Goal: Task Accomplishment & Management: Complete application form

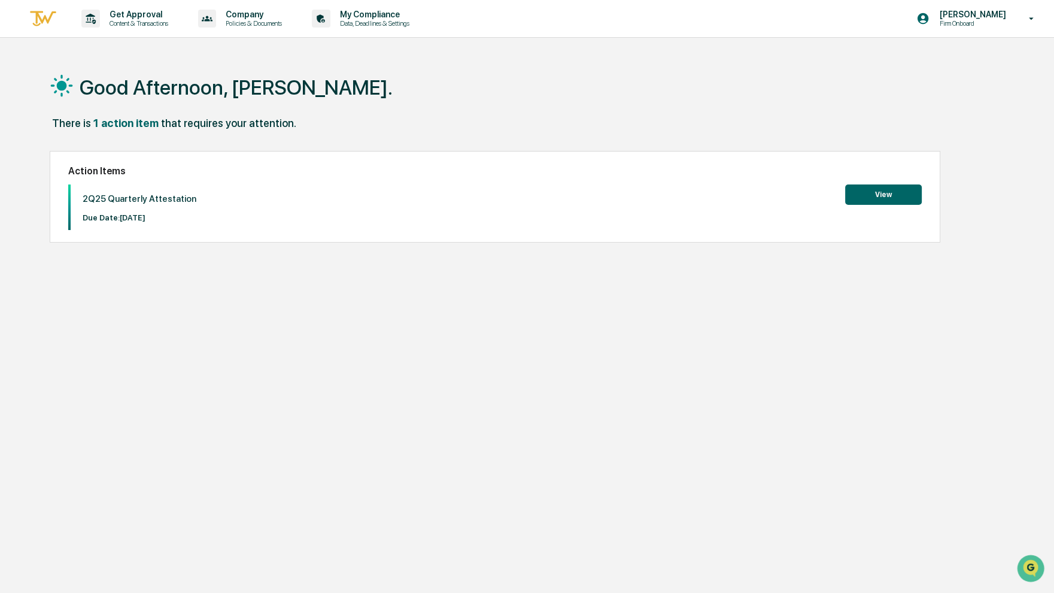
drag, startPoint x: 366, startPoint y: 184, endPoint x: 390, endPoint y: 236, distance: 56.8
click at [390, 234] on div "Action Items 2Q25 Quarterly Attestation Due Date: [DATE] View" at bounding box center [495, 197] width 891 height 92
click at [870, 198] on button "View" at bounding box center [883, 194] width 77 height 20
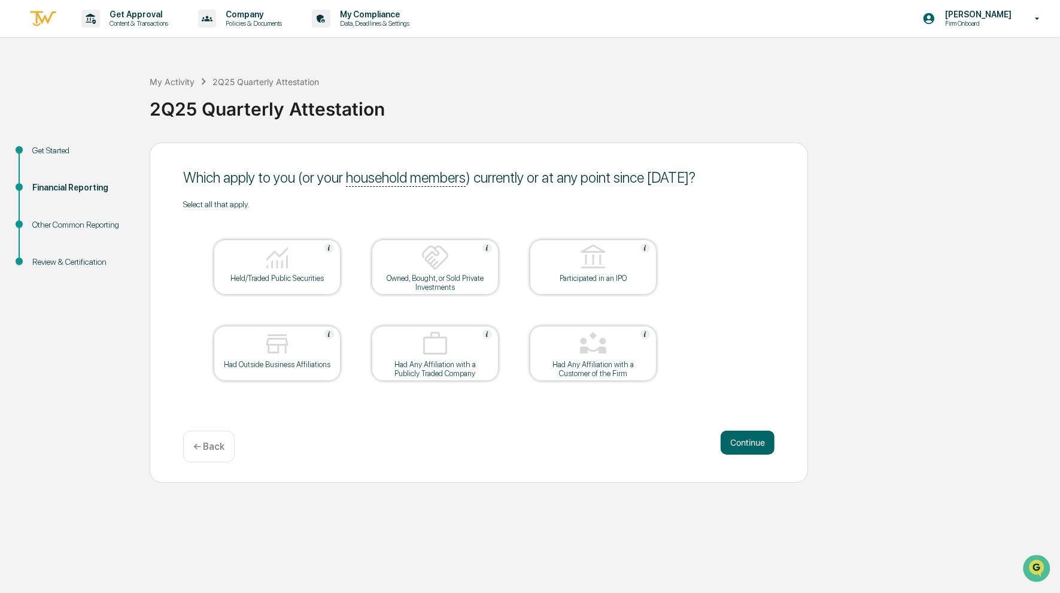
drag, startPoint x: 297, startPoint y: 265, endPoint x: 304, endPoint y: 281, distance: 17.1
click at [297, 265] on div at bounding box center [277, 258] width 120 height 31
click at [284, 361] on div "Had Outside Business Affiliations" at bounding box center [277, 364] width 108 height 9
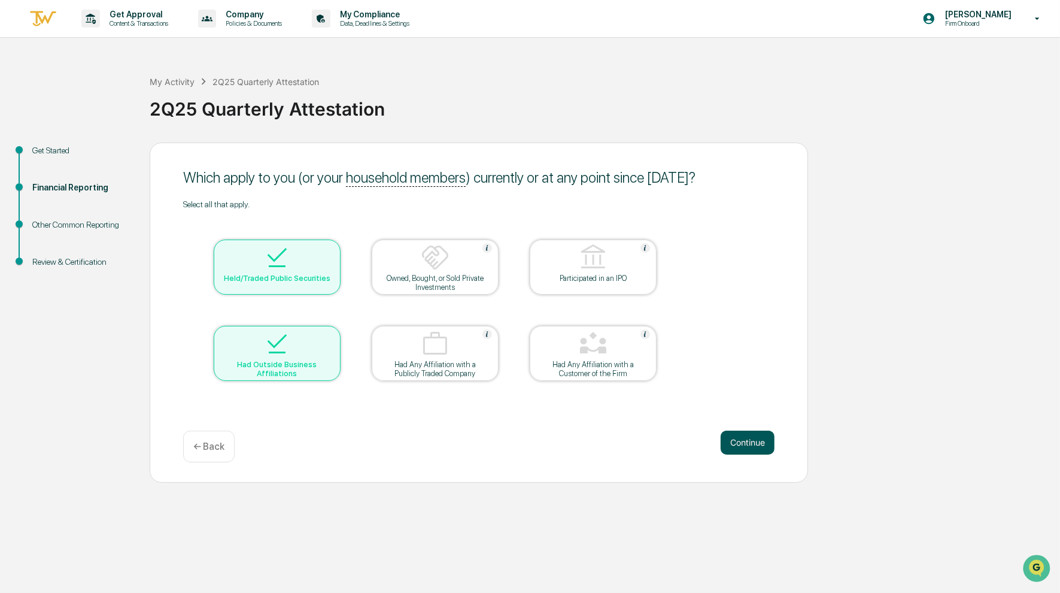
click at [739, 438] on button "Continue" at bounding box center [748, 442] width 54 height 24
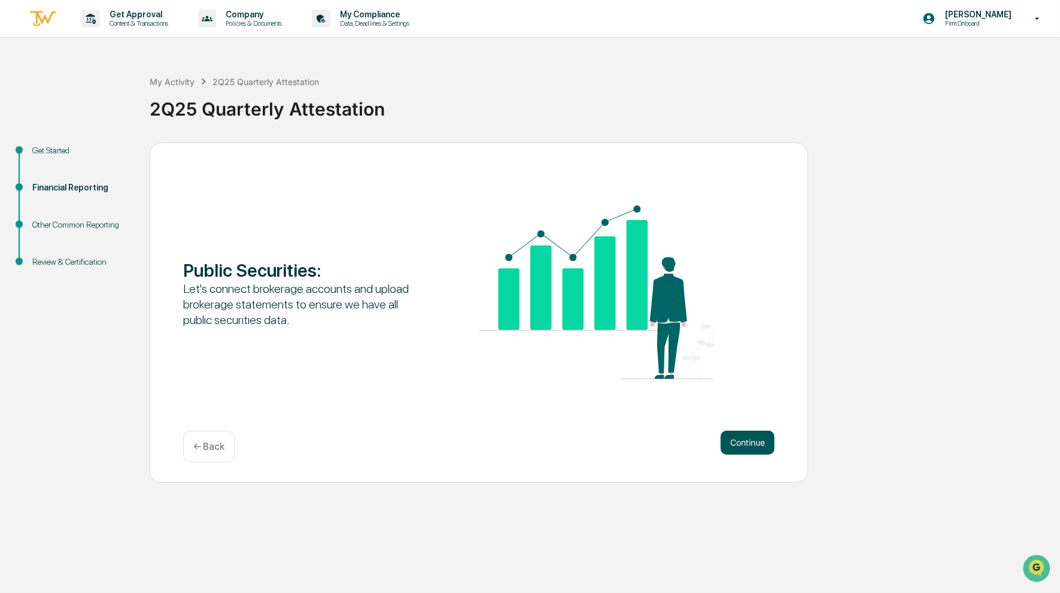
click at [741, 437] on button "Continue" at bounding box center [748, 442] width 54 height 24
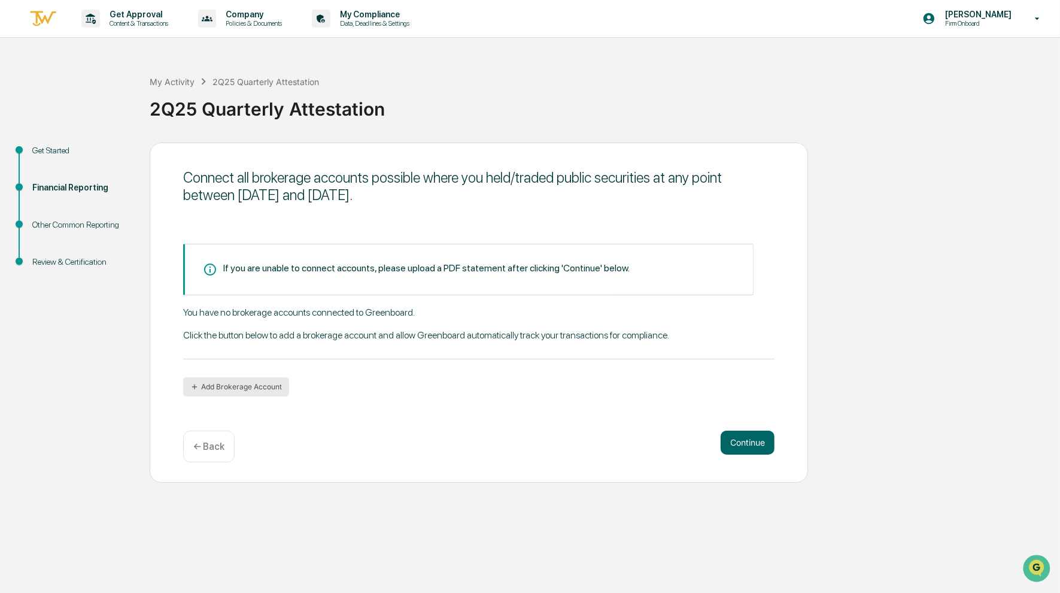
click at [239, 385] on button "Add Brokerage Account" at bounding box center [236, 386] width 106 height 19
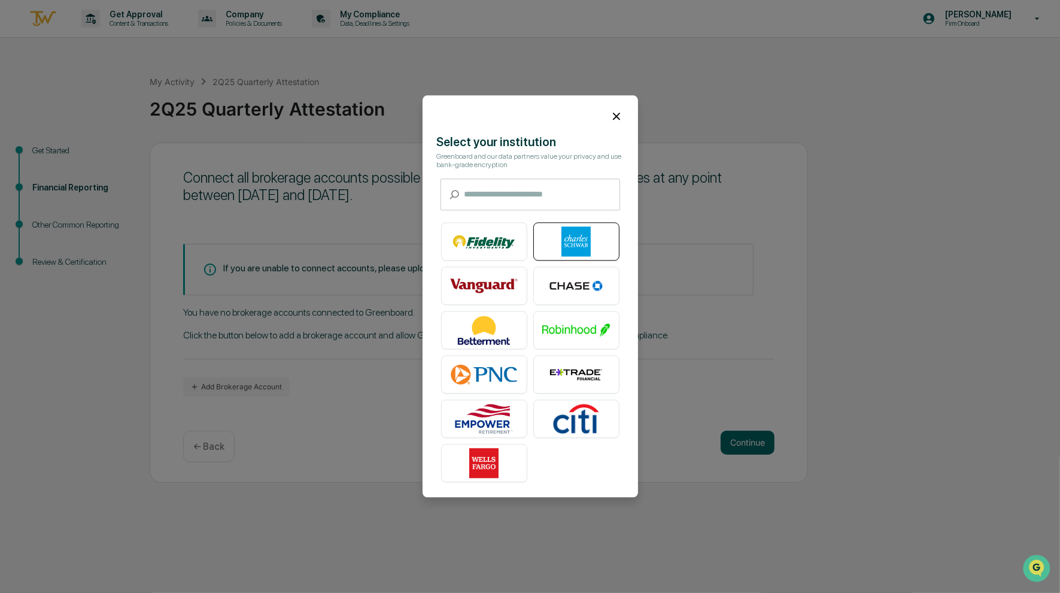
click at [571, 236] on img at bounding box center [576, 242] width 68 height 30
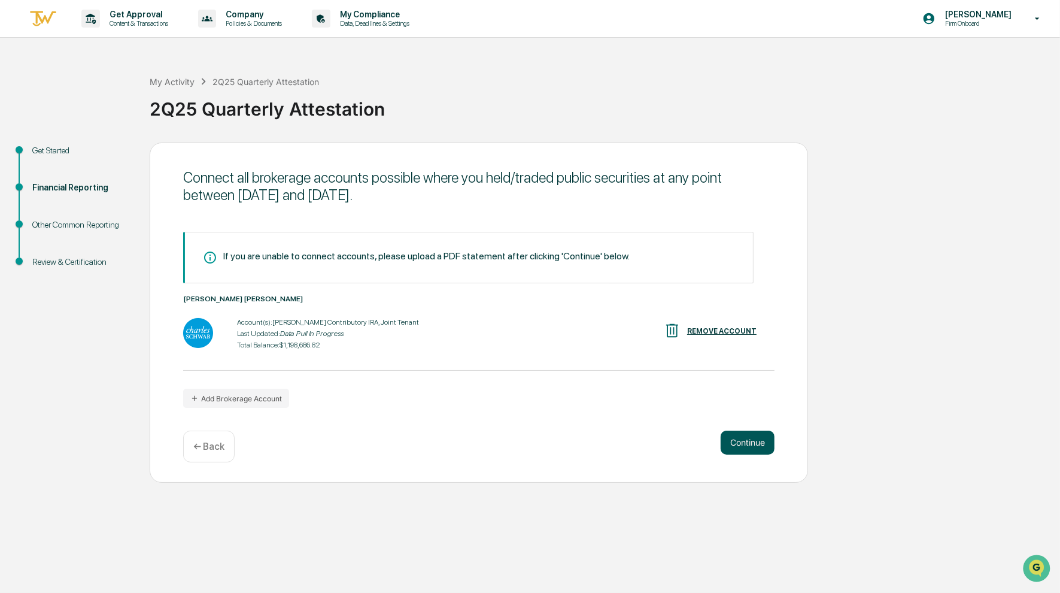
click at [737, 442] on button "Continue" at bounding box center [748, 442] width 54 height 24
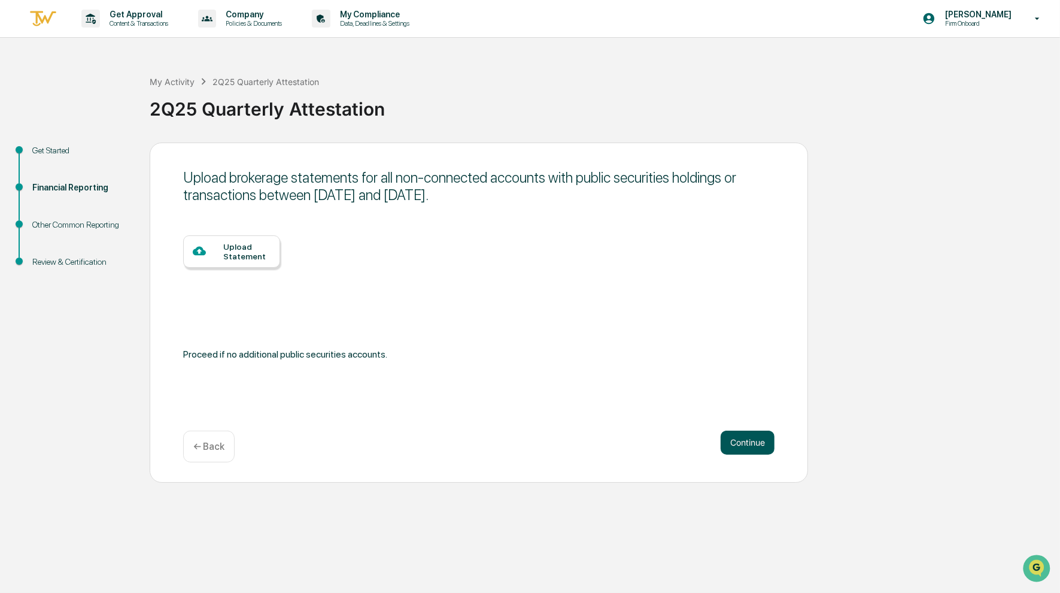
click at [735, 442] on button "Continue" at bounding box center [748, 442] width 54 height 24
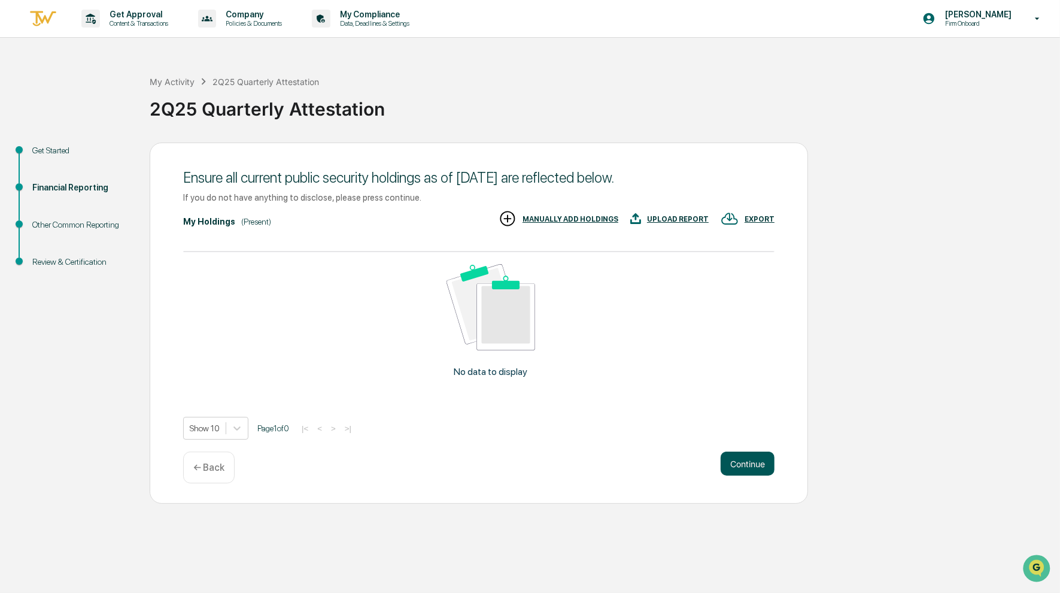
click at [740, 457] on button "Continue" at bounding box center [748, 463] width 54 height 24
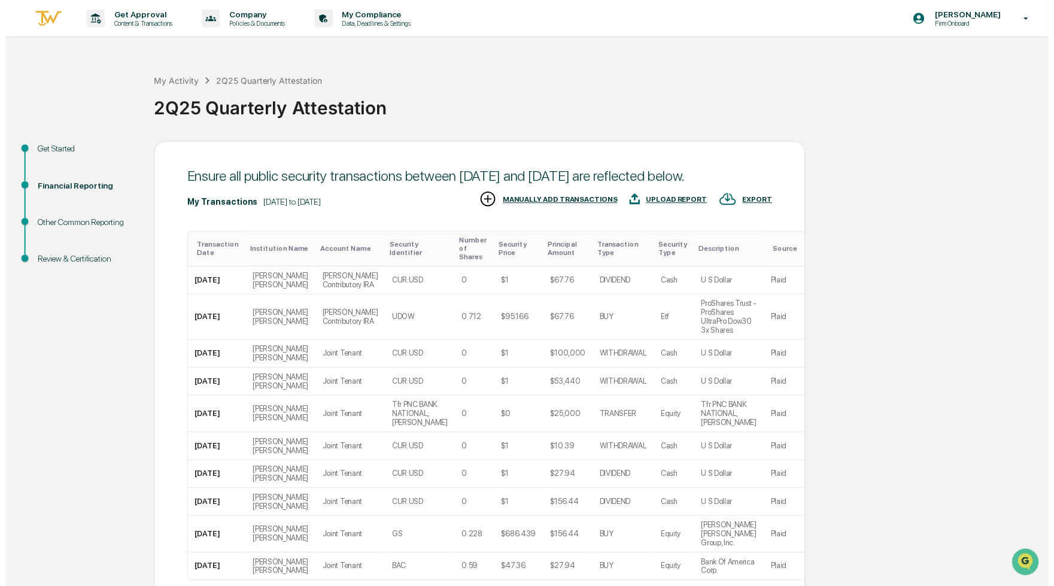
scroll to position [92, 0]
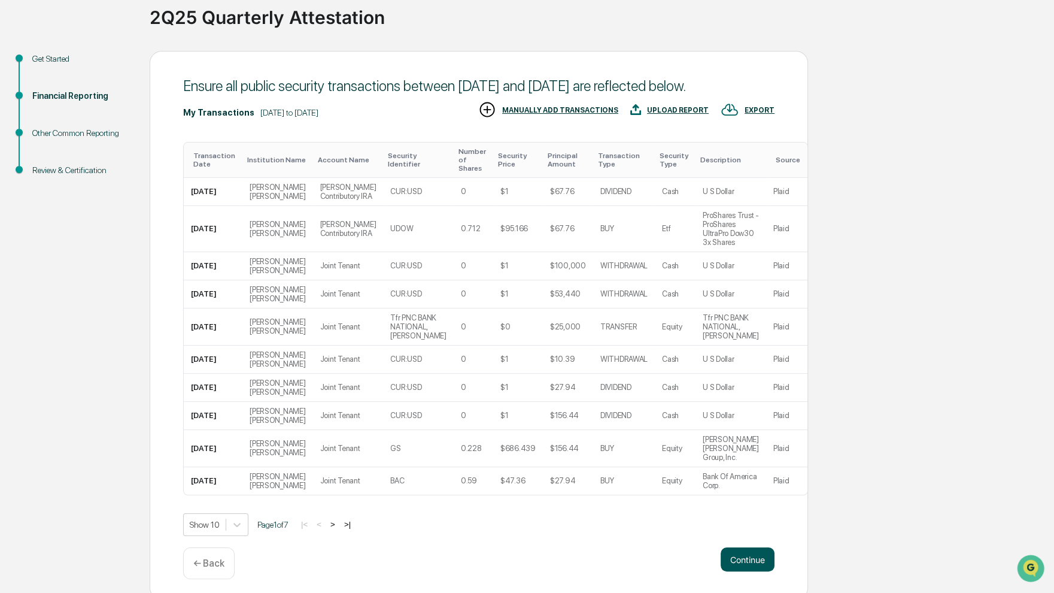
click at [733, 553] on button "Continue" at bounding box center [748, 559] width 54 height 24
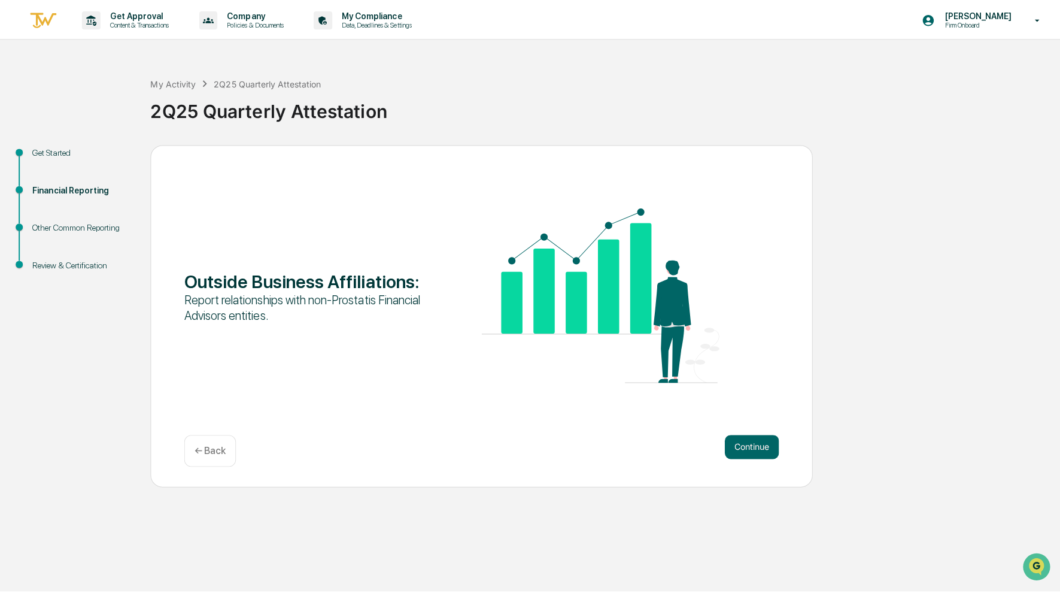
scroll to position [0, 0]
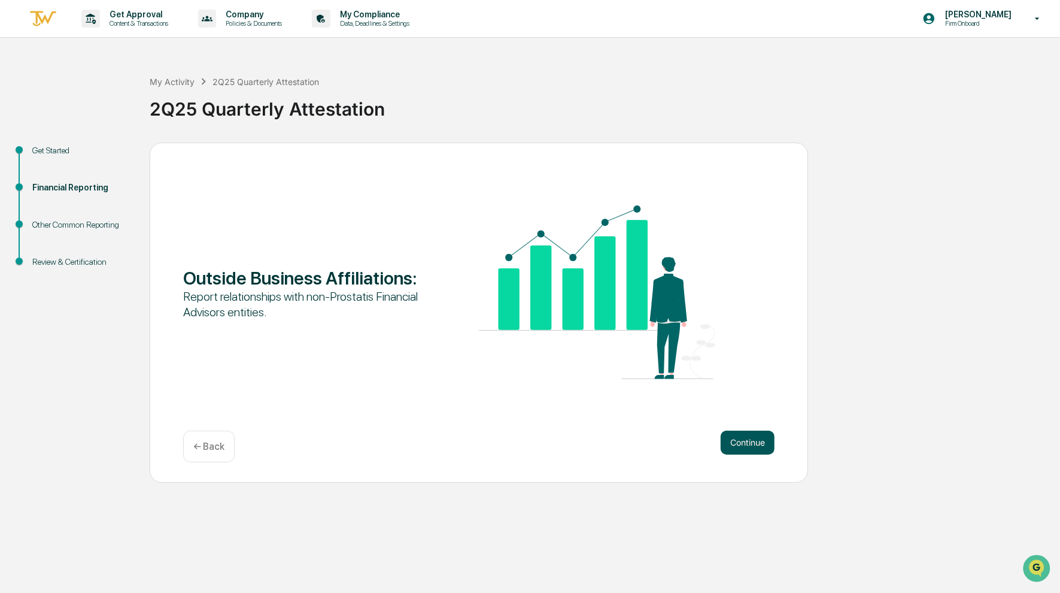
click at [745, 444] on button "Continue" at bounding box center [748, 442] width 54 height 24
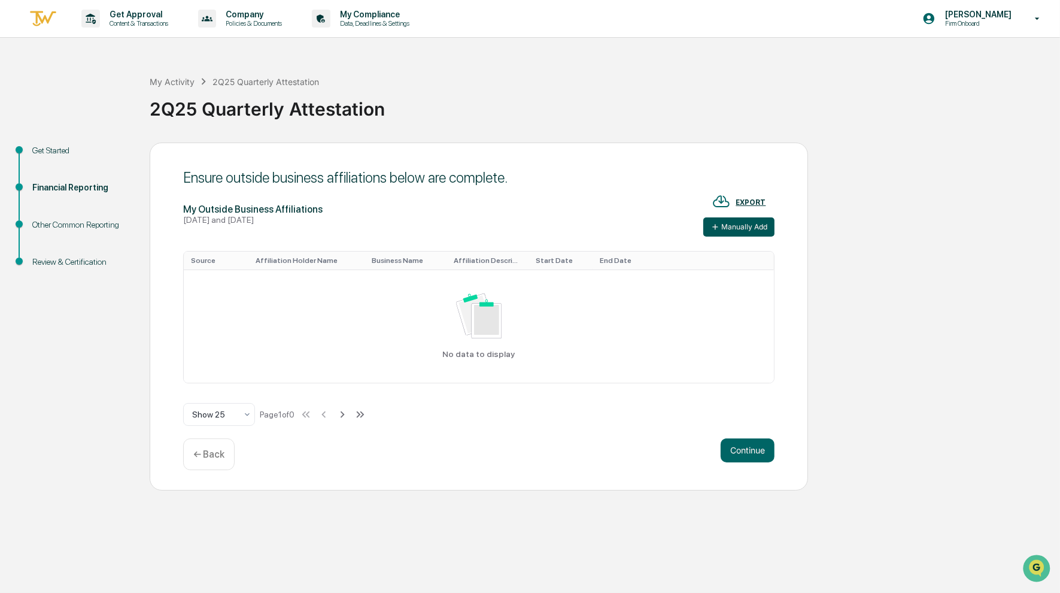
click at [748, 224] on button "Manually Add" at bounding box center [738, 226] width 71 height 19
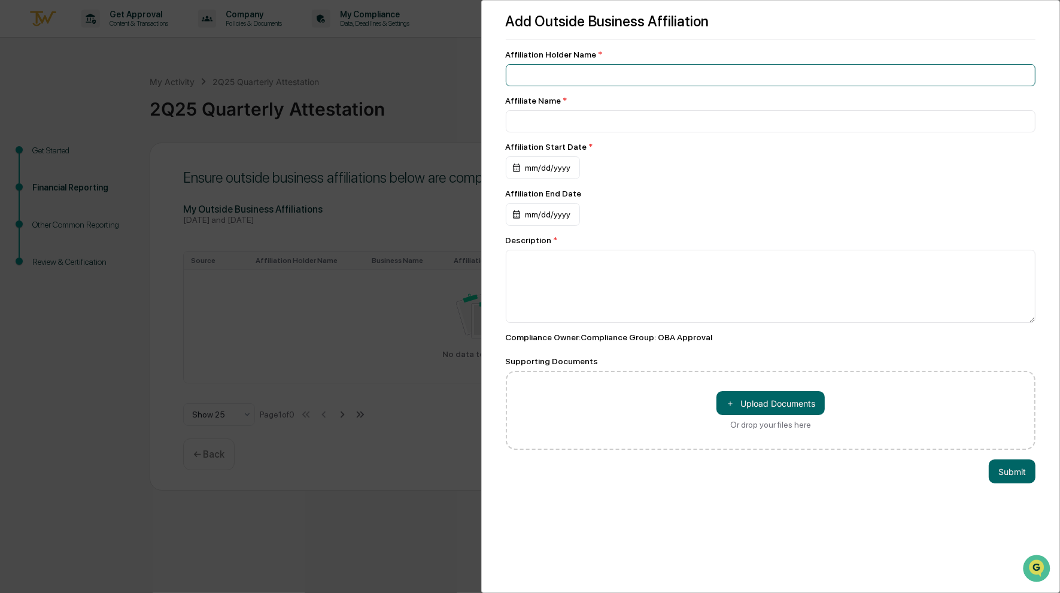
click at [548, 75] on input at bounding box center [771, 75] width 530 height 22
drag, startPoint x: 611, startPoint y: 74, endPoint x: 482, endPoint y: 60, distance: 129.4
click at [482, 60] on div "**********" at bounding box center [770, 296] width 579 height 593
type input "**********"
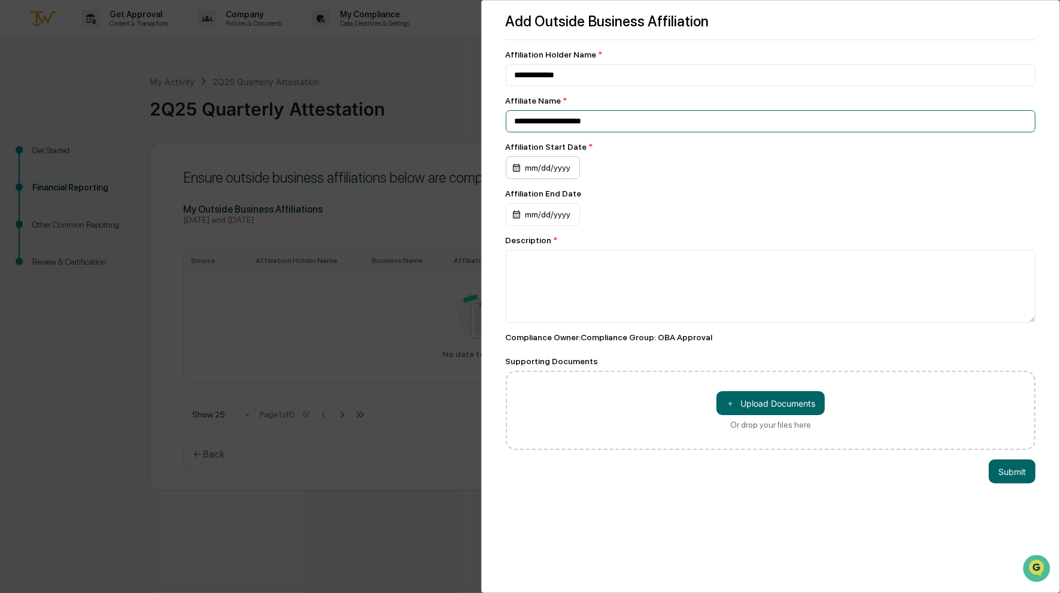
type input "**********"
click at [522, 174] on div "mm/dd/yyyy" at bounding box center [543, 167] width 74 height 23
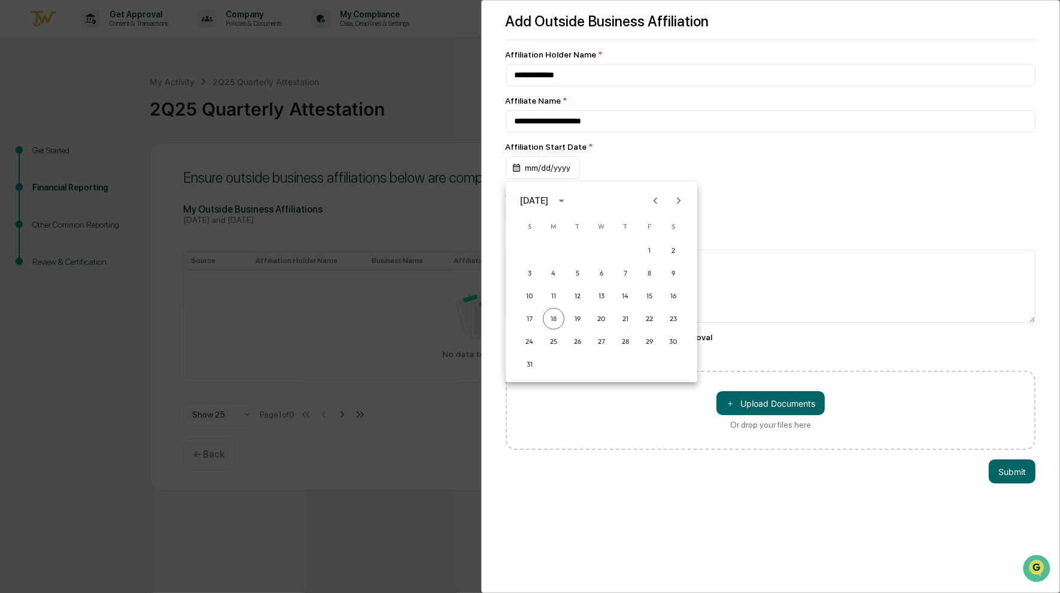
click at [528, 174] on div at bounding box center [530, 296] width 1060 height 593
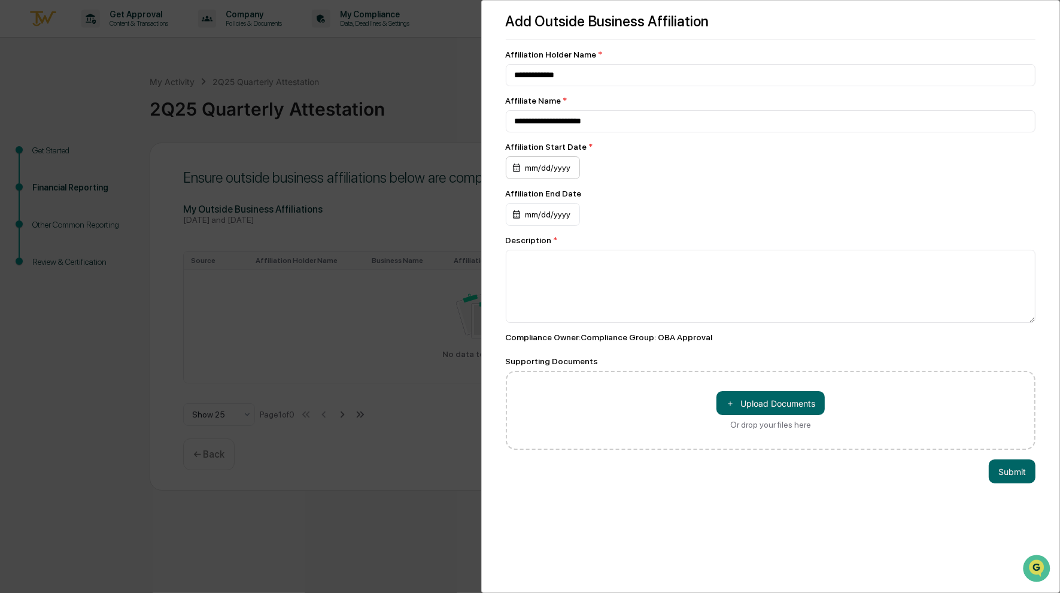
click at [529, 171] on div "mm/dd/yyyy" at bounding box center [543, 167] width 74 height 23
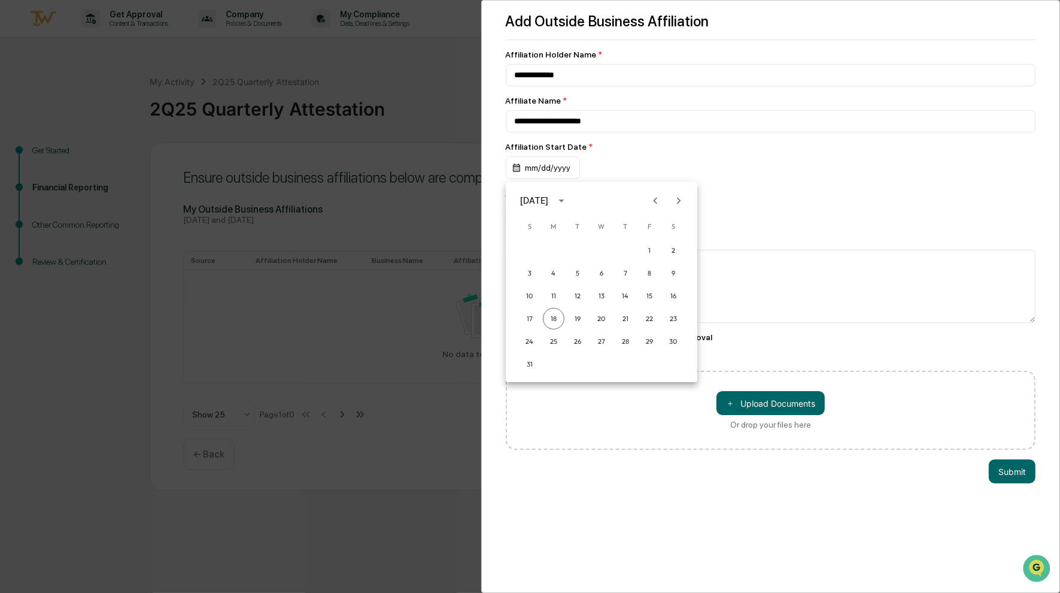
click at [650, 200] on icon "Previous month" at bounding box center [655, 200] width 13 height 13
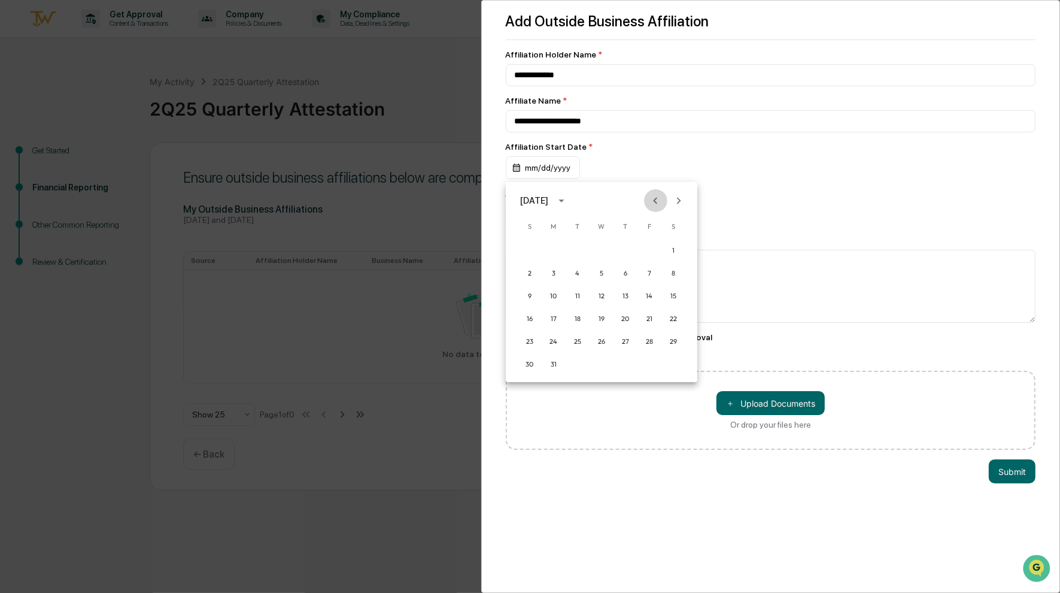
click at [650, 200] on icon "Previous month" at bounding box center [655, 200] width 13 height 13
click at [564, 201] on icon "calendar view is open, switch to year view" at bounding box center [560, 200] width 5 height 3
click at [539, 297] on button "2023" at bounding box center [539, 298] width 43 height 22
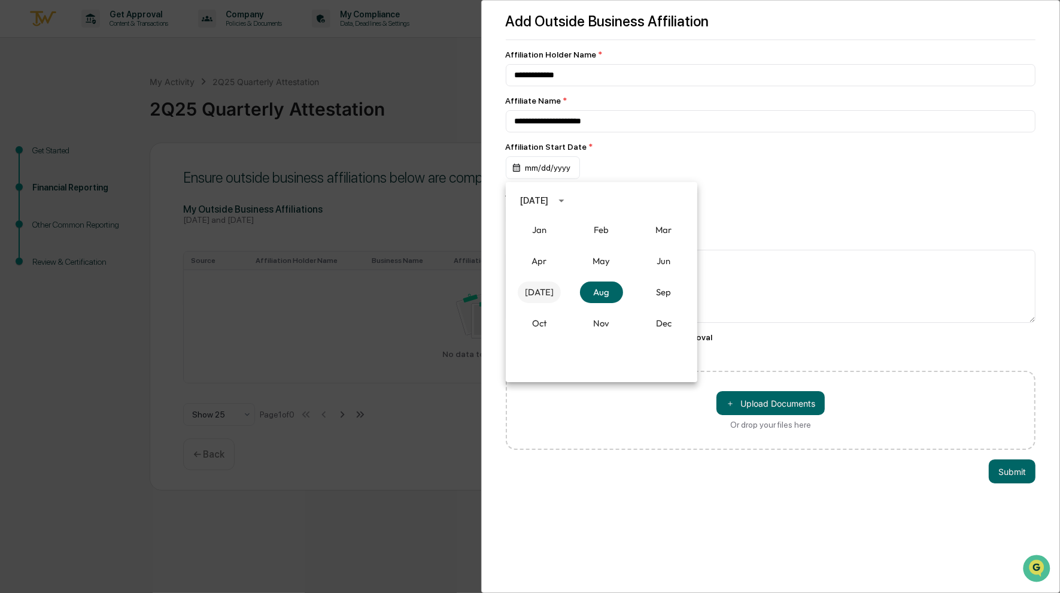
click at [537, 293] on button "[DATE]" at bounding box center [539, 292] width 43 height 22
click at [553, 271] on button "3" at bounding box center [554, 273] width 22 height 22
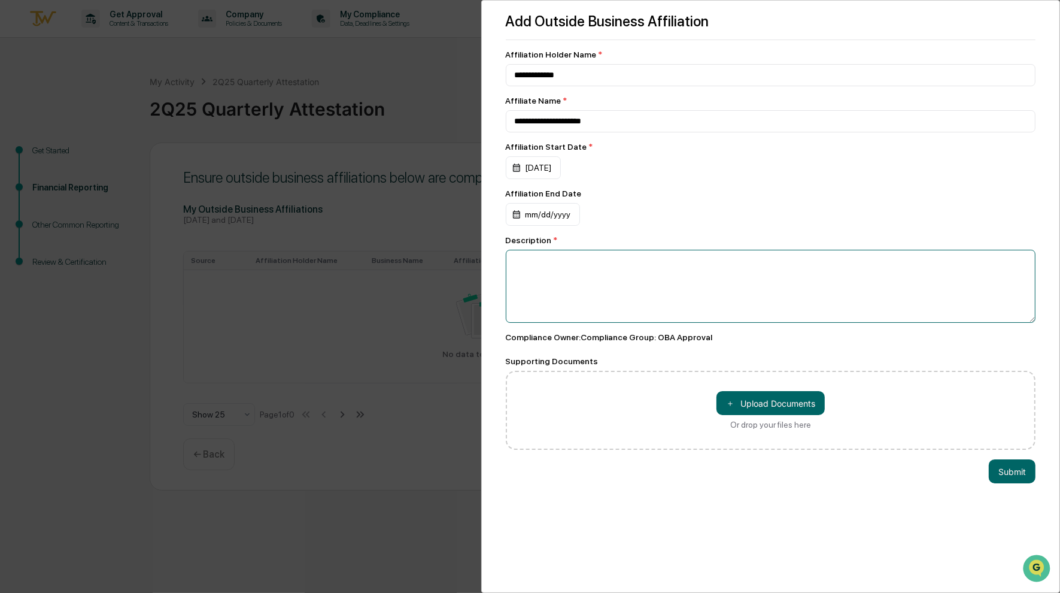
click at [553, 265] on textarea at bounding box center [771, 286] width 530 height 73
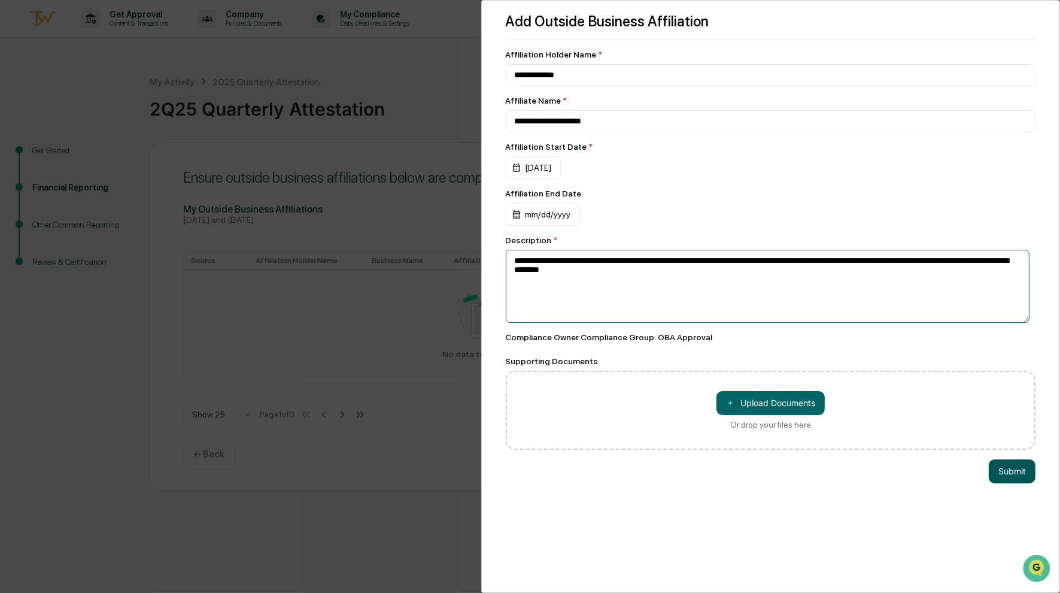
type textarea "**********"
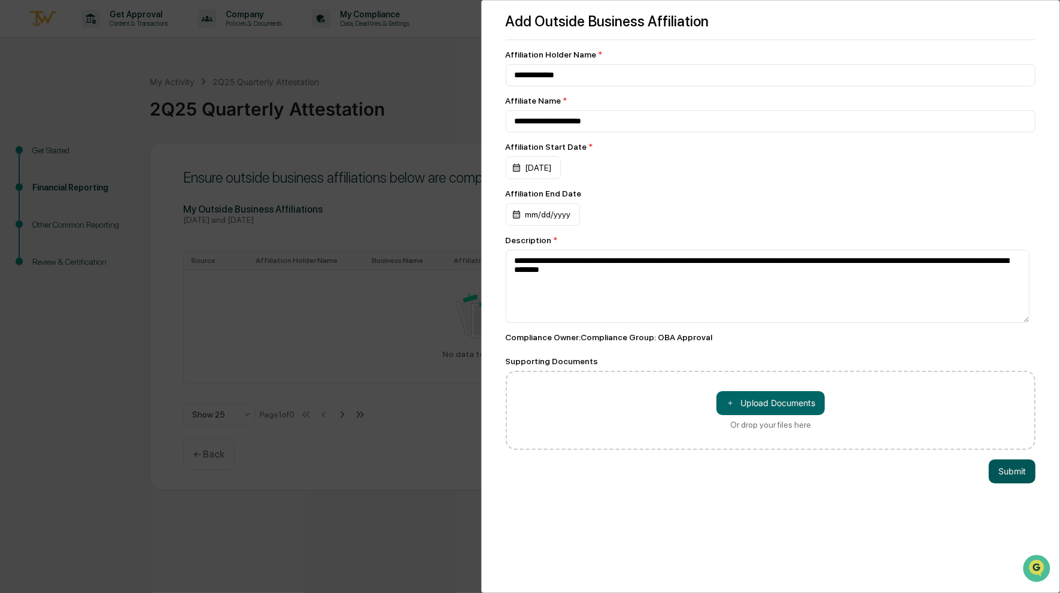
click at [1007, 475] on button "Submit" at bounding box center [1012, 471] width 47 height 24
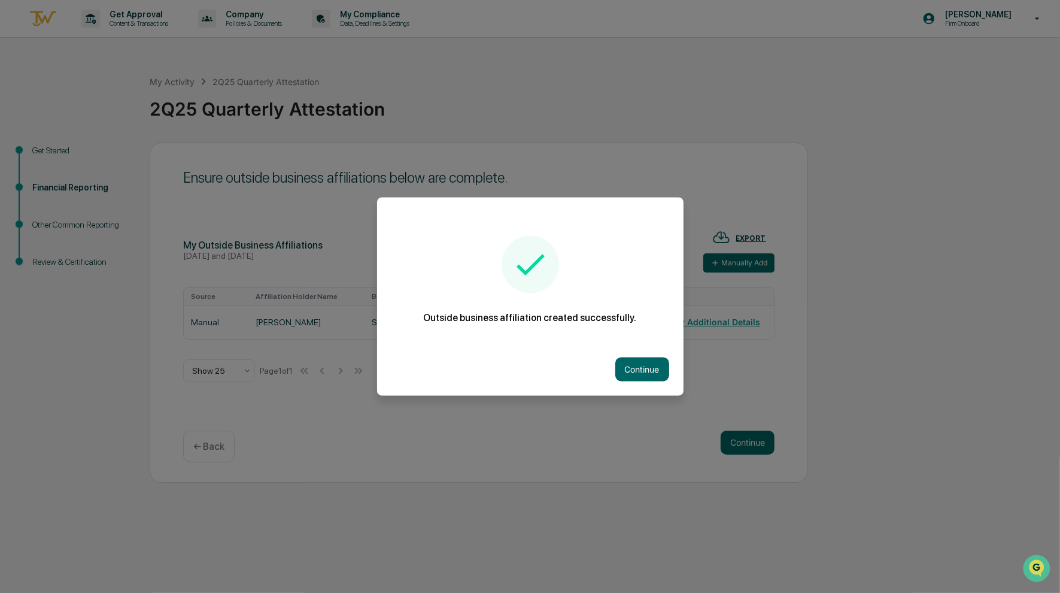
drag, startPoint x: 640, startPoint y: 366, endPoint x: 634, endPoint y: 454, distance: 87.6
click at [641, 368] on button "Continue" at bounding box center [642, 369] width 54 height 24
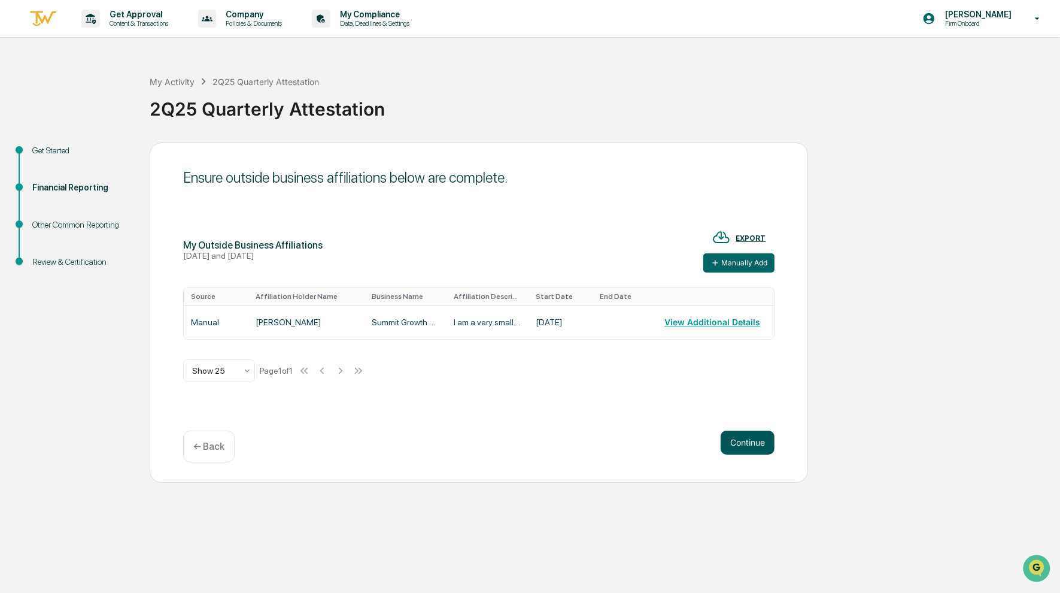
click at [742, 442] on button "Continue" at bounding box center [748, 442] width 54 height 24
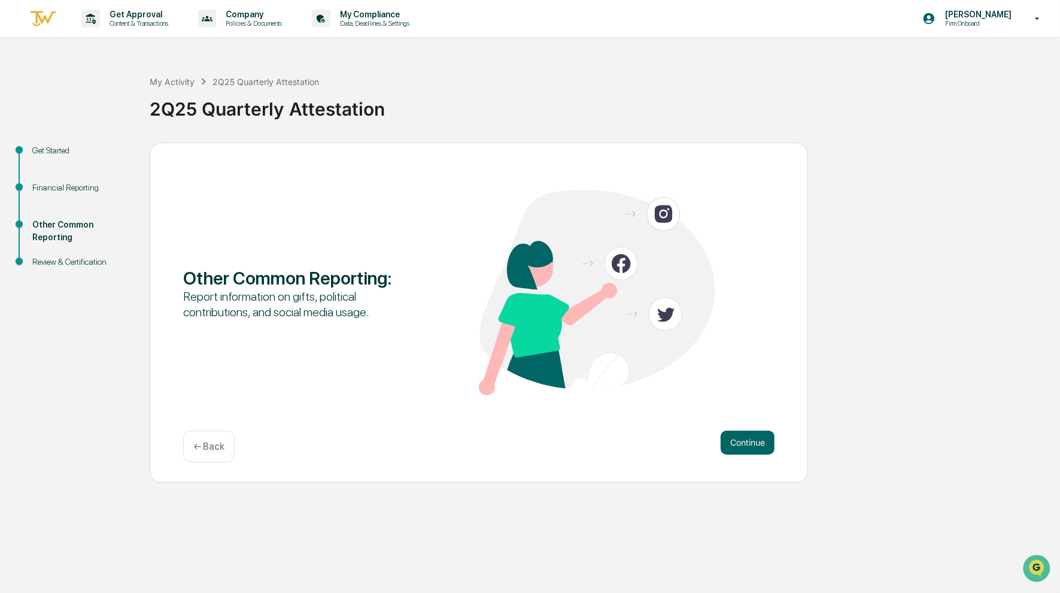
click at [211, 442] on p "← Back" at bounding box center [208, 446] width 31 height 11
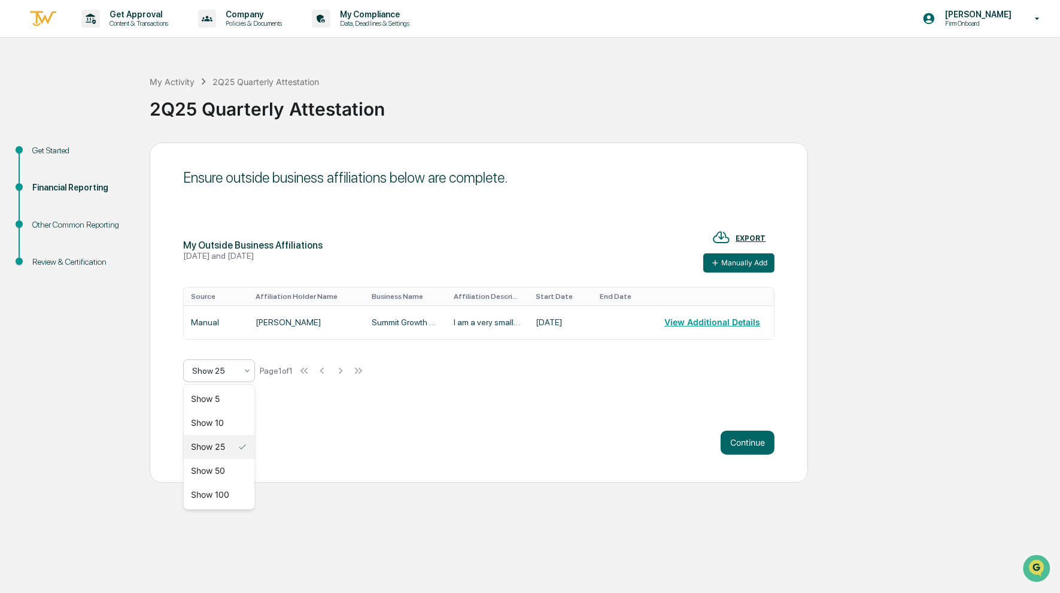
click at [245, 371] on icon at bounding box center [247, 371] width 10 height 10
click at [489, 393] on div "Ensure outside business affiliations below are complete. My Outside Business Af…" at bounding box center [479, 312] width 658 height 340
click at [736, 263] on button "Manually Add" at bounding box center [738, 262] width 71 height 19
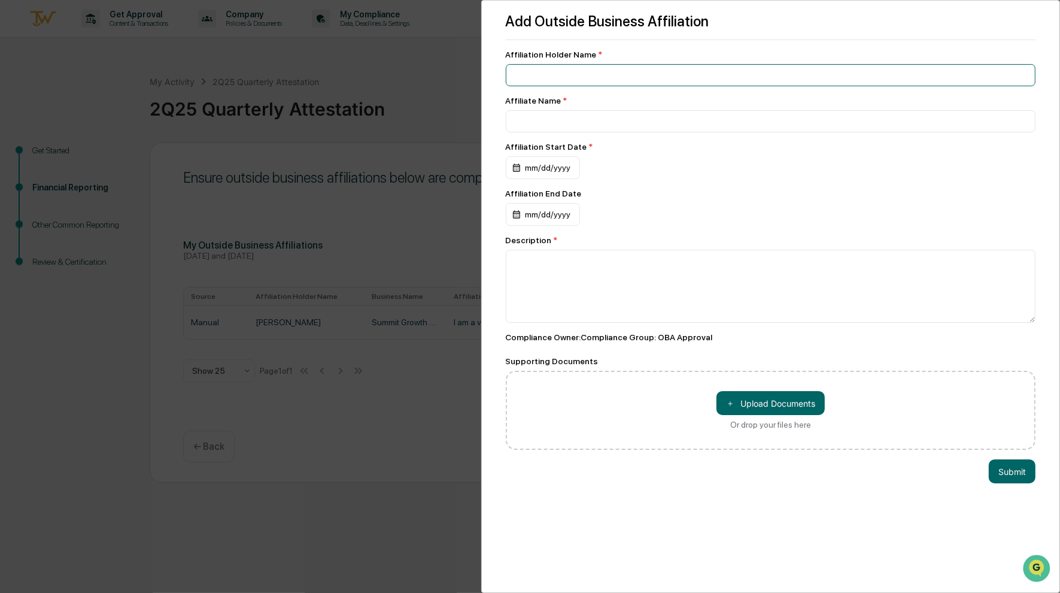
click at [536, 71] on input at bounding box center [771, 75] width 530 height 22
type input "**********"
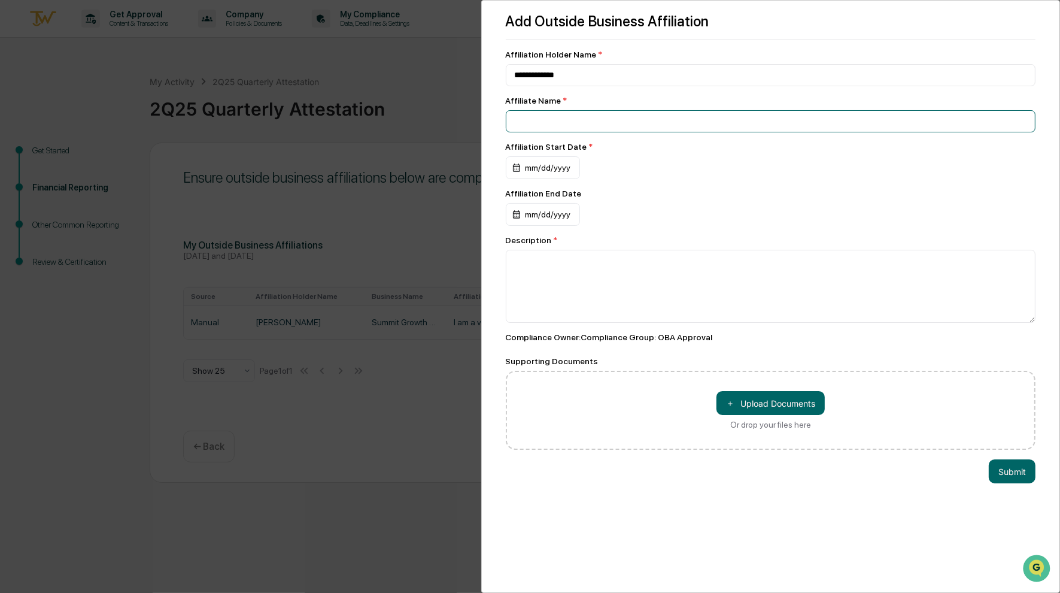
click at [536, 86] on input at bounding box center [771, 75] width 530 height 22
type input "*"
type input "**********"
click at [562, 175] on div "mm/dd/yyyy" at bounding box center [543, 167] width 74 height 23
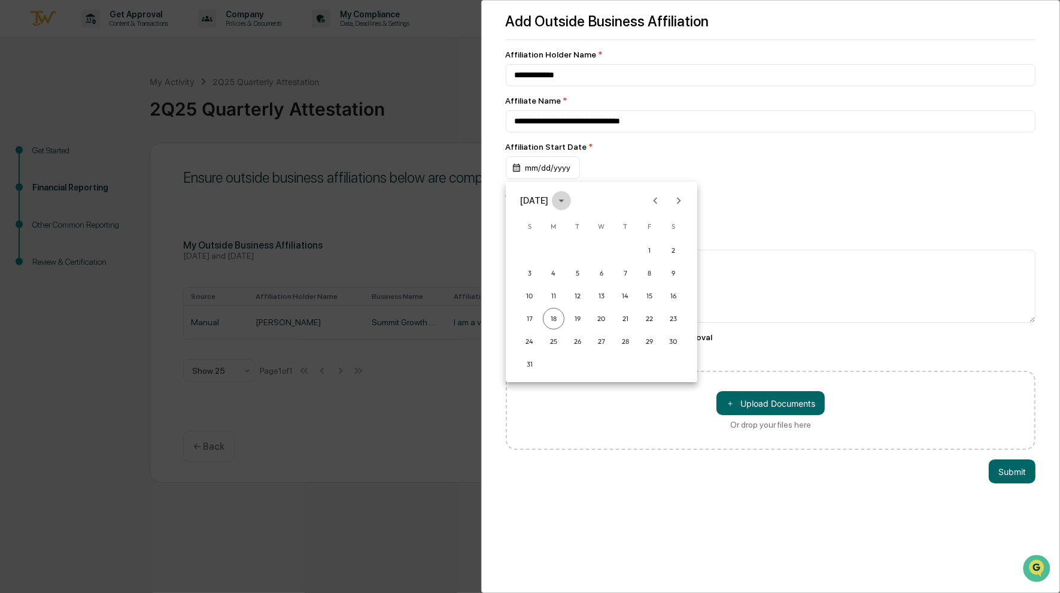
click at [568, 199] on icon "calendar view is open, switch to year view" at bounding box center [561, 200] width 13 height 13
click at [603, 307] on button "2000" at bounding box center [601, 308] width 43 height 22
click at [547, 232] on button "Jan" at bounding box center [539, 230] width 43 height 22
click at [551, 361] on button "31" at bounding box center [554, 364] width 22 height 22
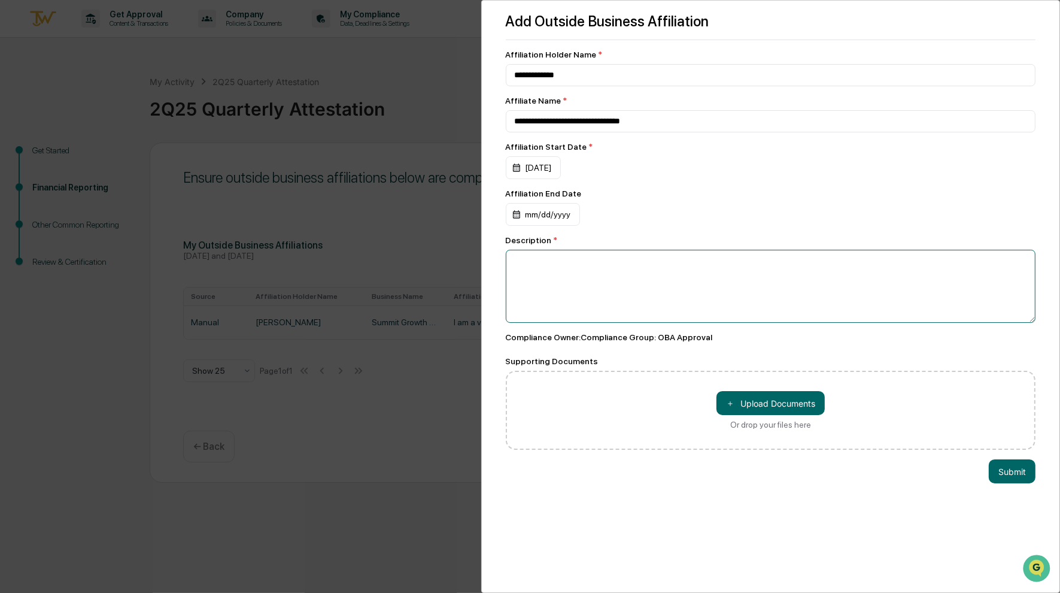
click at [515, 265] on textarea at bounding box center [771, 286] width 530 height 73
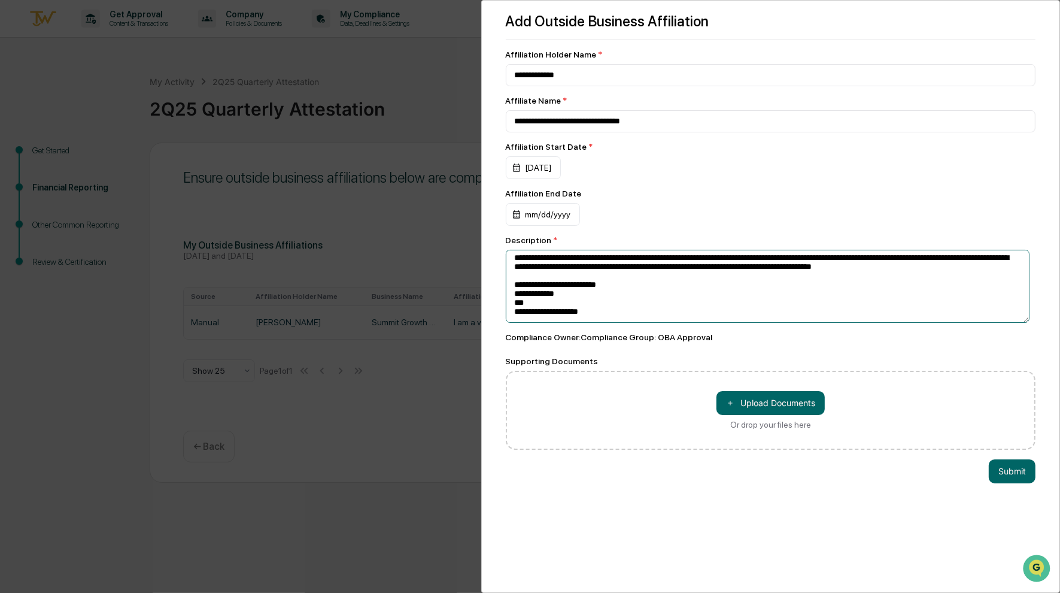
scroll to position [25, 0]
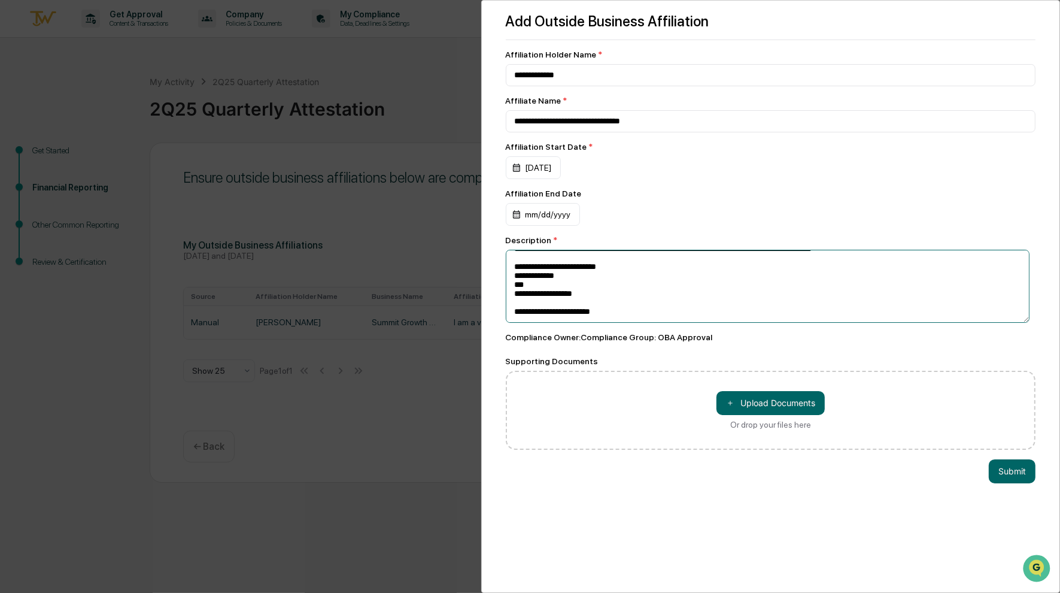
click at [585, 303] on textarea "**********" at bounding box center [768, 286] width 524 height 73
type textarea "**********"
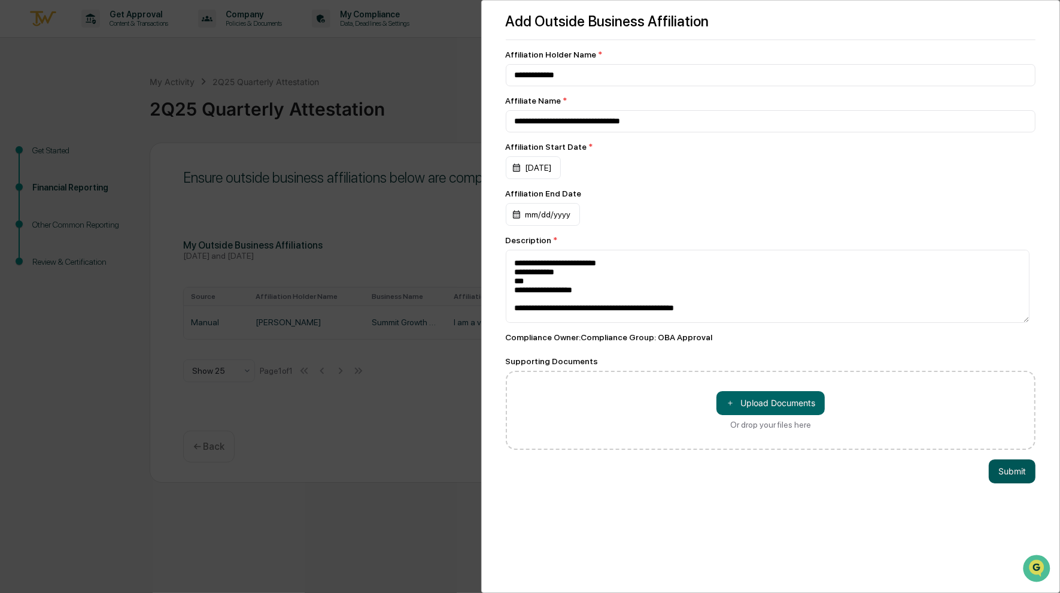
click at [1015, 479] on button "Submit" at bounding box center [1012, 471] width 47 height 24
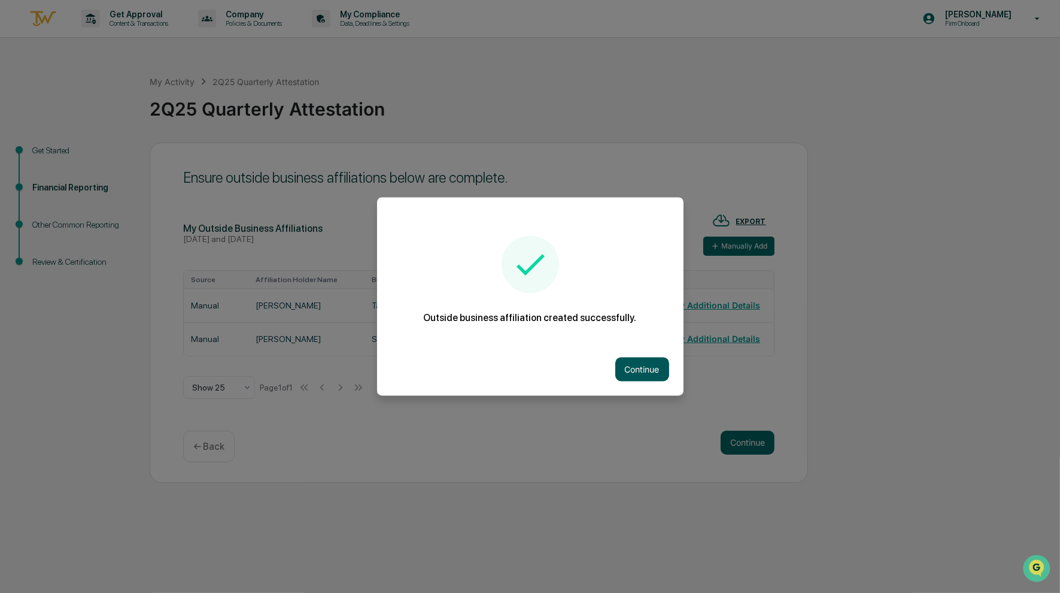
click at [645, 364] on button "Continue" at bounding box center [642, 369] width 54 height 24
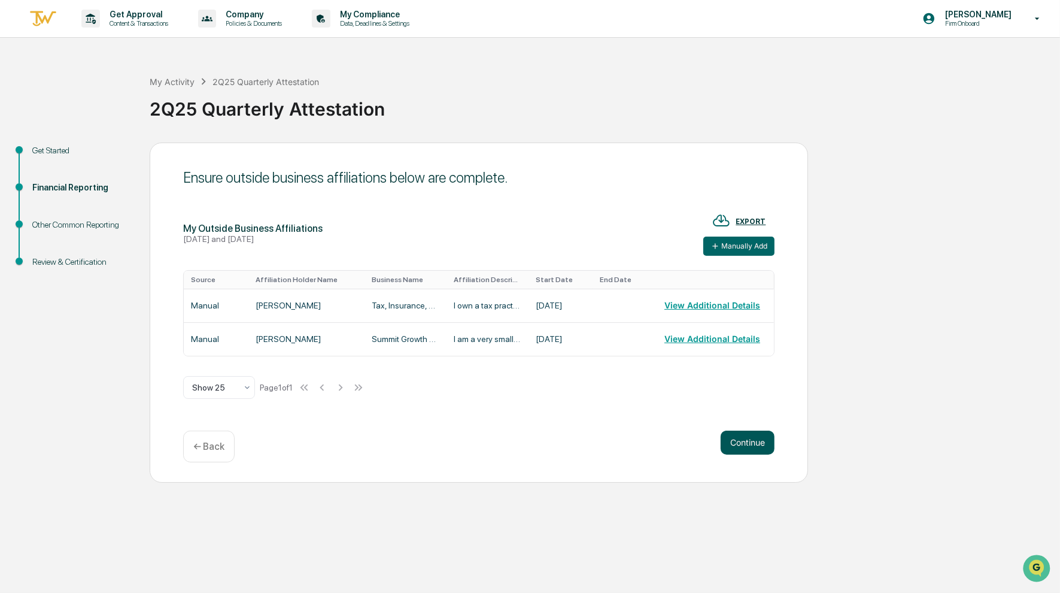
click at [733, 444] on button "Continue" at bounding box center [748, 442] width 54 height 24
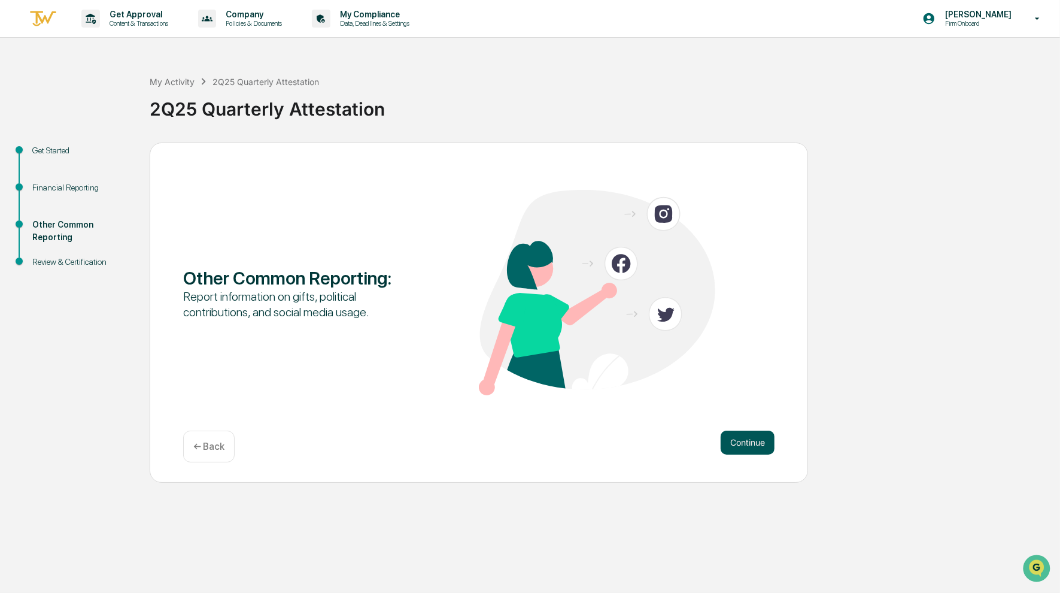
click at [755, 438] on button "Continue" at bounding box center [748, 442] width 54 height 24
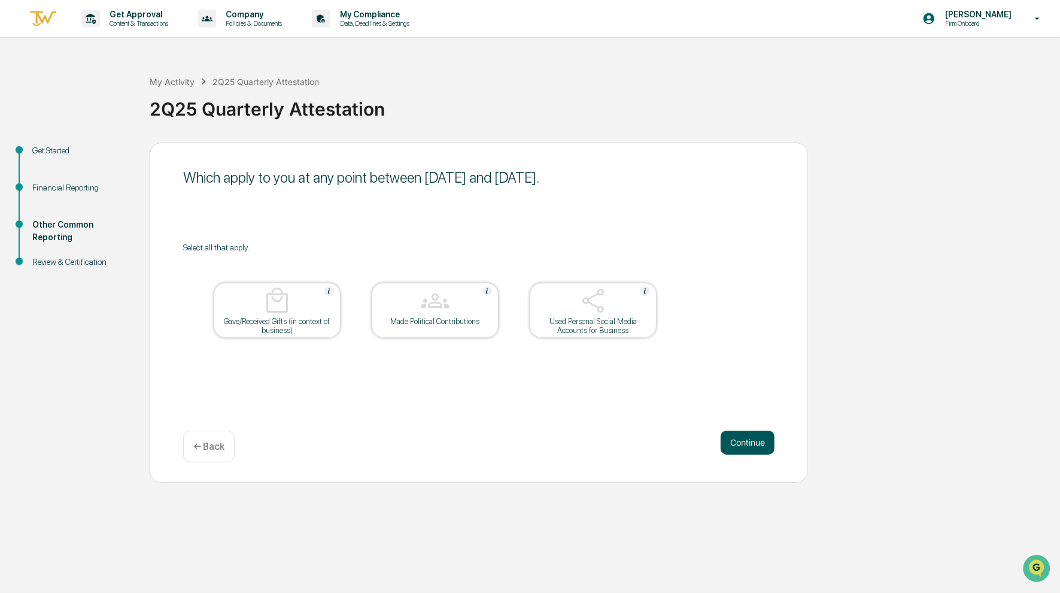
click at [763, 436] on button "Continue" at bounding box center [748, 442] width 54 height 24
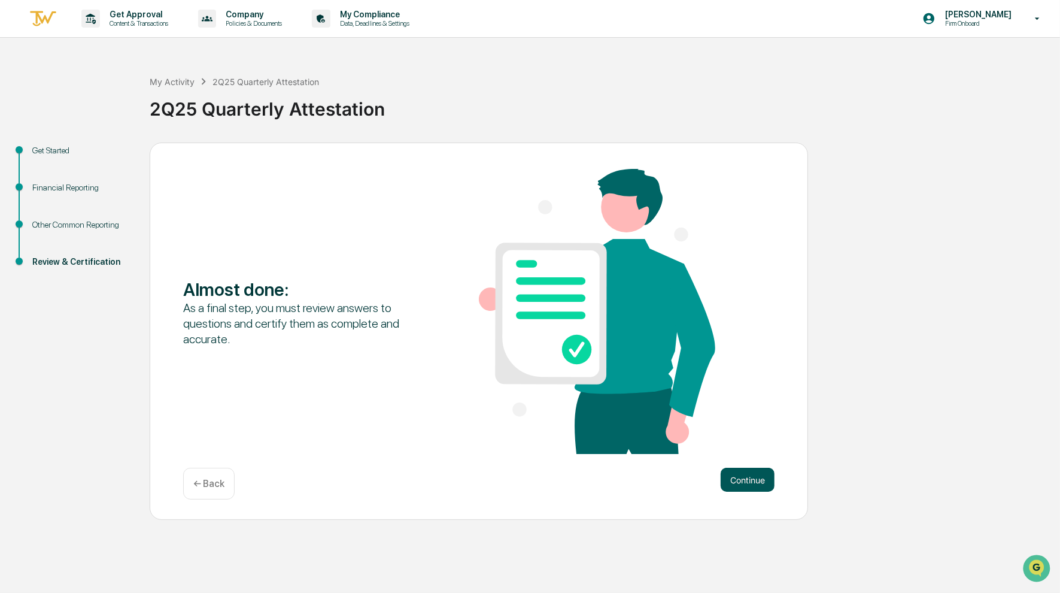
click at [751, 479] on button "Continue" at bounding box center [748, 480] width 54 height 24
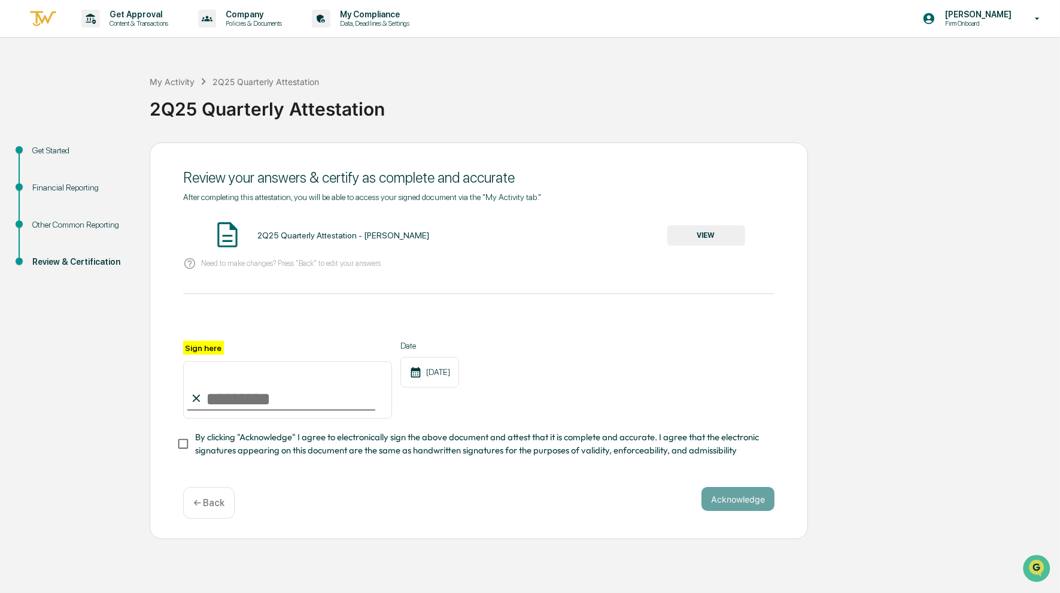
click at [208, 347] on label "Sign here" at bounding box center [203, 348] width 41 height 14
click at [208, 361] on input "Sign here" at bounding box center [287, 389] width 209 height 57
type input "**********"
click at [731, 508] on button "Acknowledge" at bounding box center [738, 499] width 73 height 24
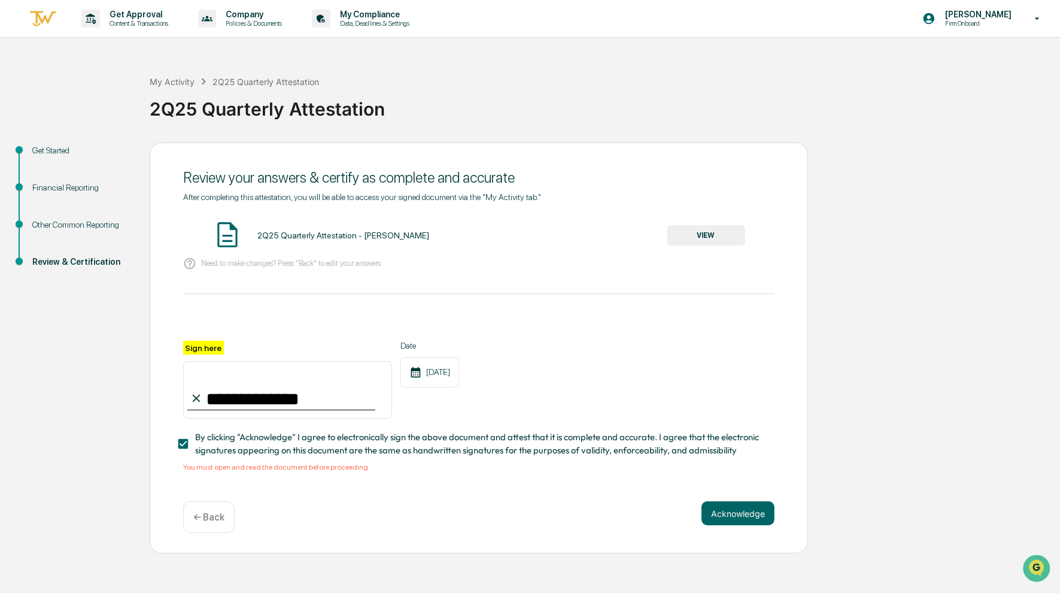
click at [714, 236] on button "VIEW" at bounding box center [706, 235] width 78 height 20
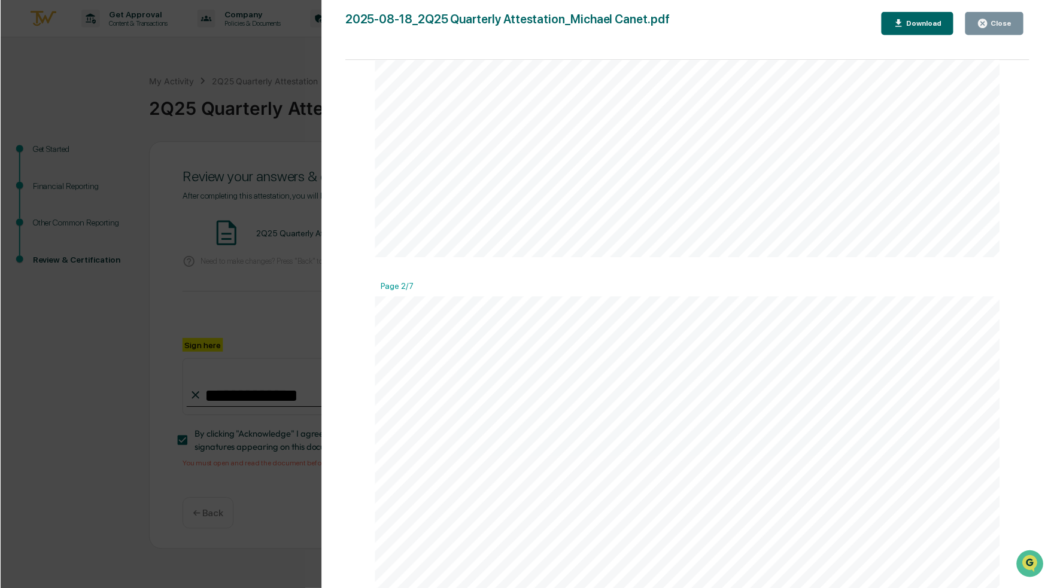
scroll to position [1077, 0]
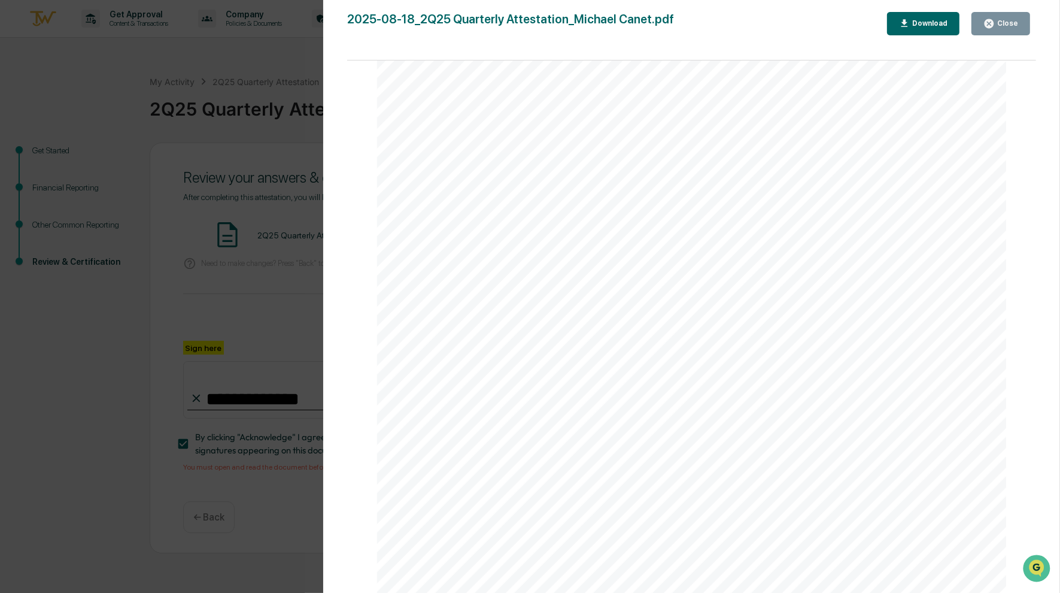
click at [1009, 26] on div "Close" at bounding box center [1006, 23] width 23 height 8
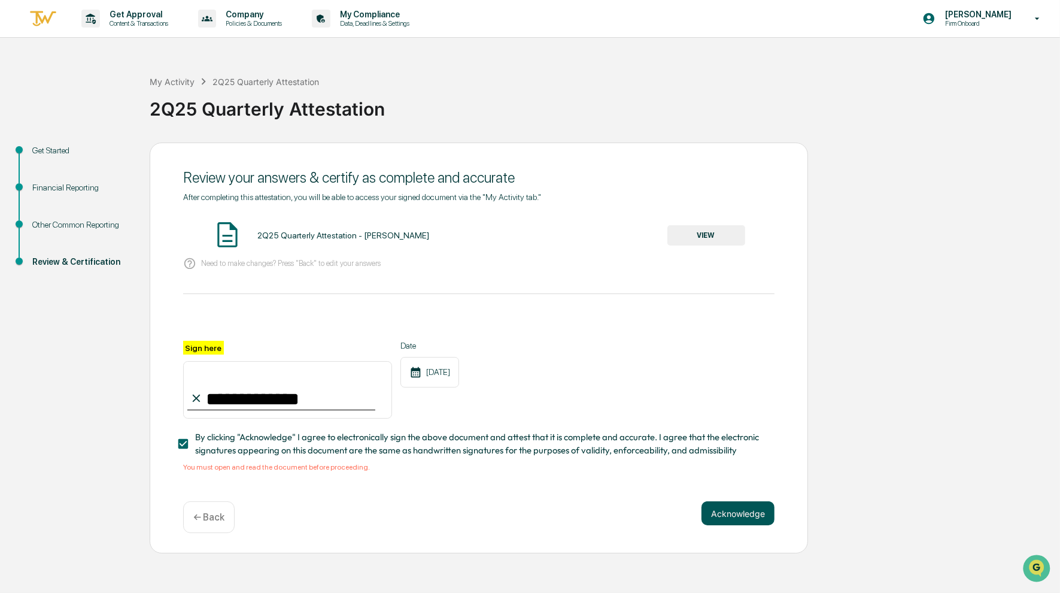
click at [727, 514] on button "Acknowledge" at bounding box center [738, 513] width 73 height 24
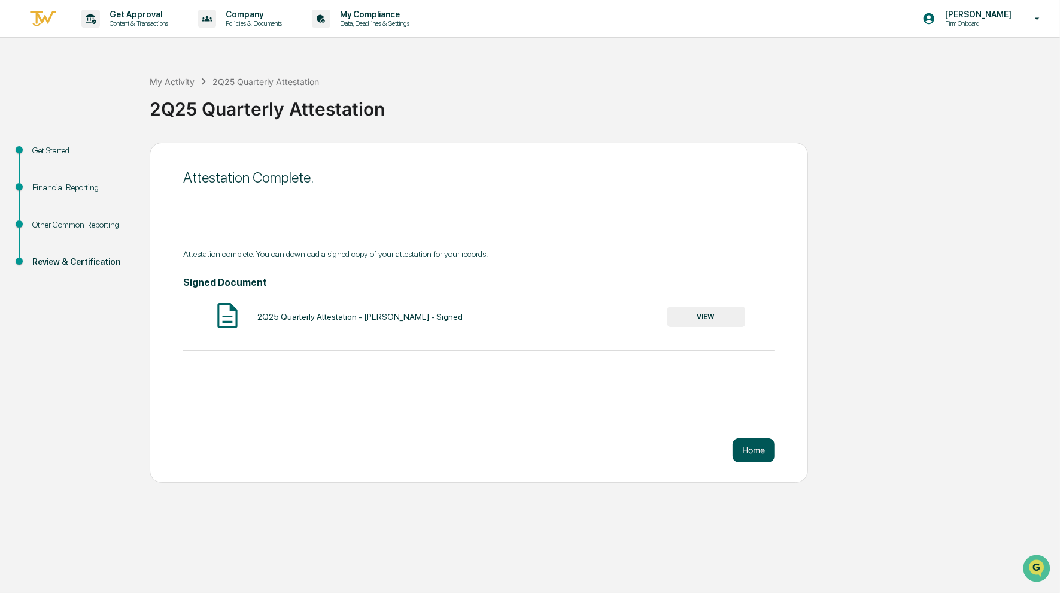
click at [746, 453] on button "Home" at bounding box center [754, 450] width 42 height 24
